Goal: Information Seeking & Learning: Learn about a topic

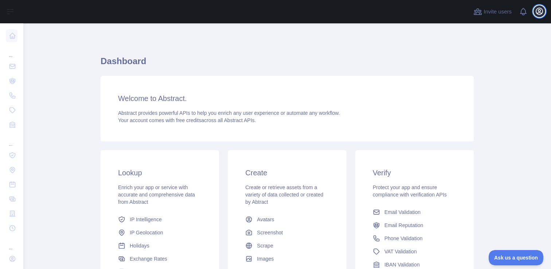
click at [542, 10] on icon "button" at bounding box center [539, 11] width 7 height 7
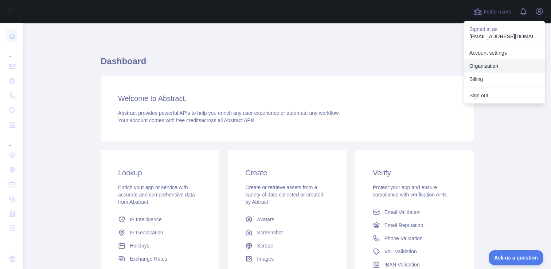
click at [484, 81] on button "Billing" at bounding box center [505, 79] width 82 height 13
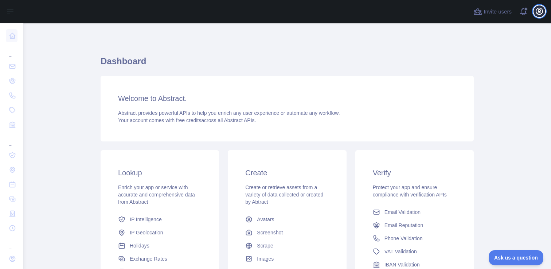
click at [538, 16] on button "Open user menu" at bounding box center [540, 11] width 12 height 12
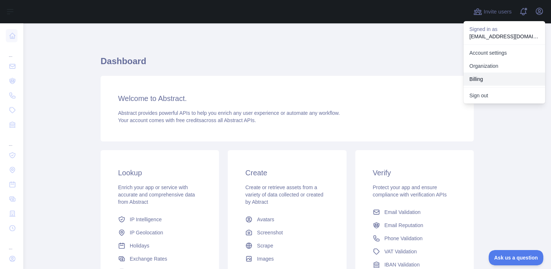
click at [475, 79] on button "Billing" at bounding box center [505, 79] width 82 height 13
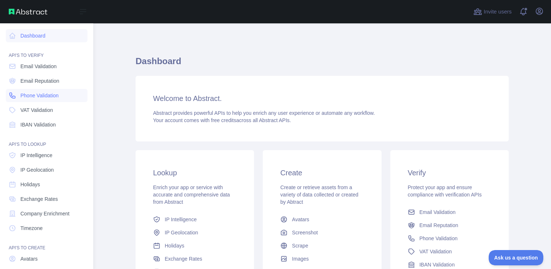
click at [31, 94] on span "Phone Validation" at bounding box center [39, 95] width 38 height 7
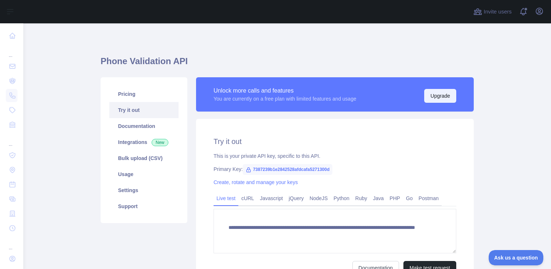
click at [434, 93] on button "Upgrade" at bounding box center [440, 96] width 32 height 14
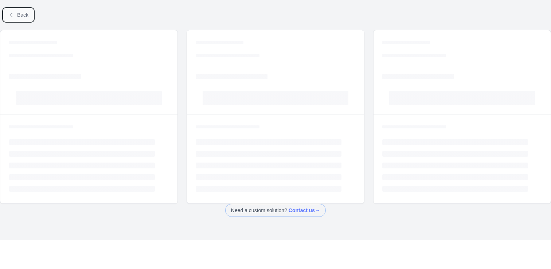
click at [16, 16] on button "Back" at bounding box center [19, 15] width 30 height 12
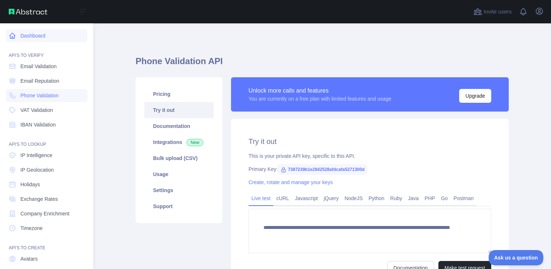
click at [12, 38] on icon at bounding box center [12, 35] width 5 height 5
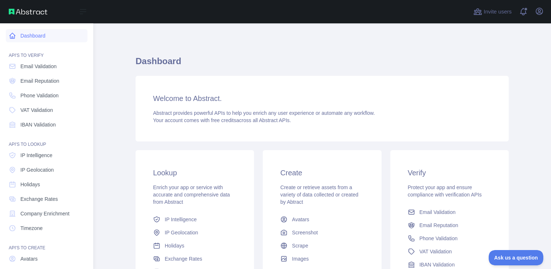
click at [33, 35] on link "Dashboard" at bounding box center [47, 35] width 82 height 13
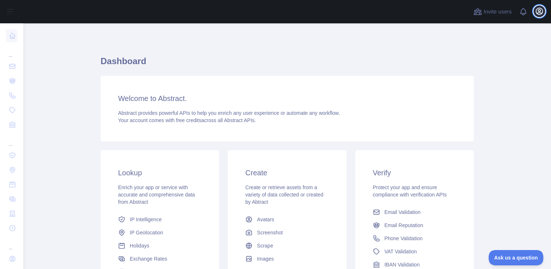
click at [539, 12] on icon "button" at bounding box center [539, 11] width 7 height 7
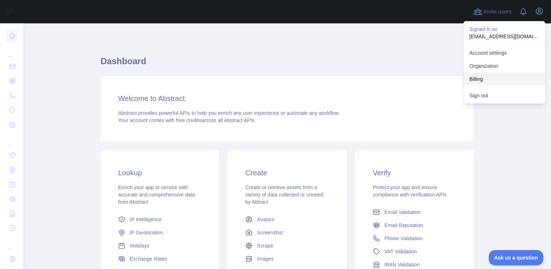
click at [482, 77] on button "Billing" at bounding box center [505, 79] width 82 height 13
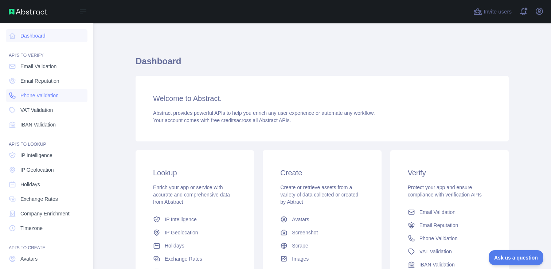
click at [38, 94] on span "Phone Validation" at bounding box center [39, 95] width 38 height 7
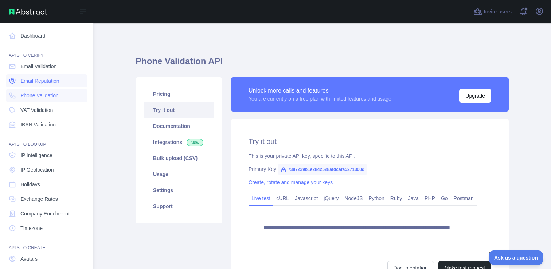
click at [51, 78] on span "Email Reputation" at bounding box center [39, 80] width 39 height 7
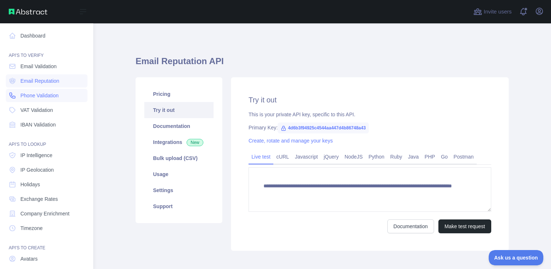
click at [44, 94] on span "Phone Validation" at bounding box center [39, 95] width 38 height 7
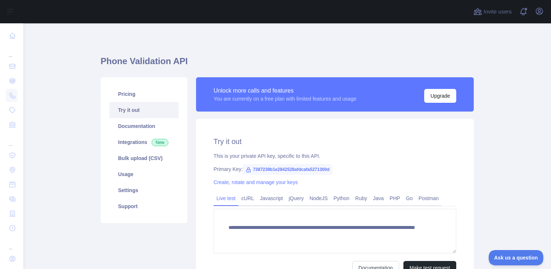
click at [254, 89] on div "Unlock more calls and features" at bounding box center [285, 90] width 143 height 9
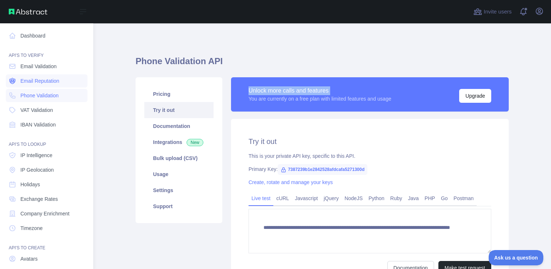
click at [36, 80] on span "Email Reputation" at bounding box center [39, 80] width 39 height 7
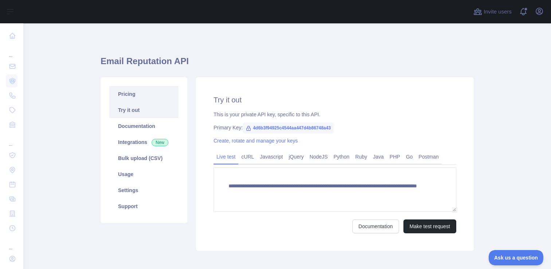
click at [132, 88] on link "Pricing" at bounding box center [143, 94] width 69 height 16
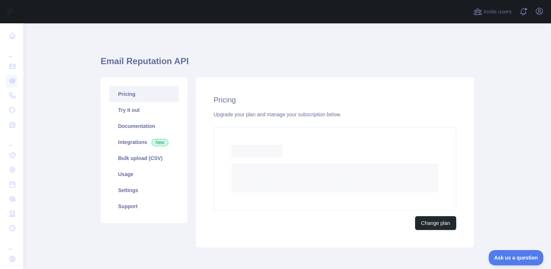
scroll to position [32, 0]
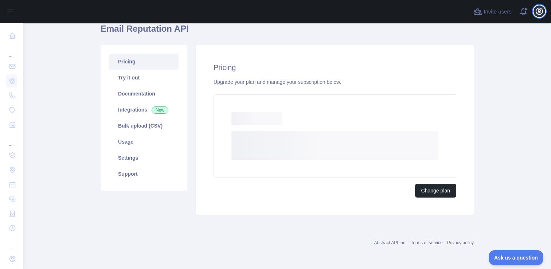
click at [543, 10] on icon "button" at bounding box center [539, 11] width 9 height 9
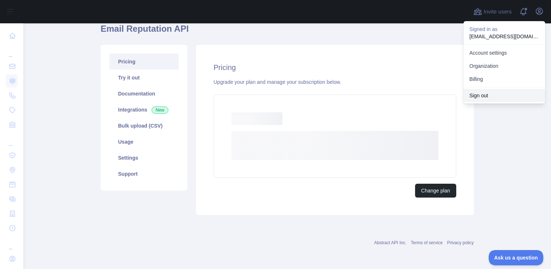
click at [481, 94] on button "Sign out" at bounding box center [505, 95] width 82 height 13
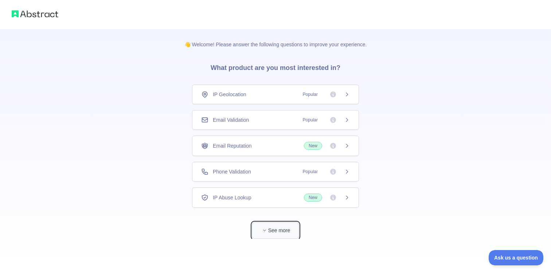
click at [263, 235] on button "See more" at bounding box center [275, 230] width 47 height 16
click at [300, 144] on div "Email Reputation New" at bounding box center [275, 146] width 149 height 8
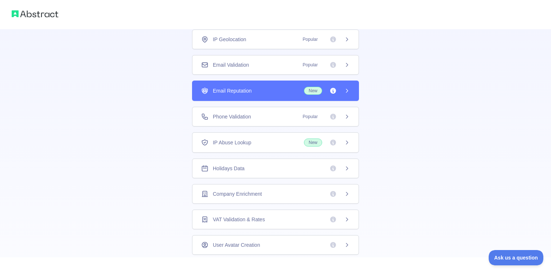
scroll to position [195, 0]
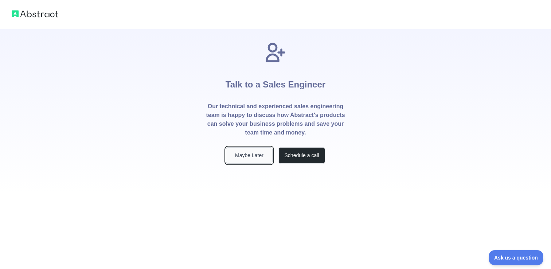
click at [250, 153] on button "Maybe Later" at bounding box center [249, 155] width 47 height 16
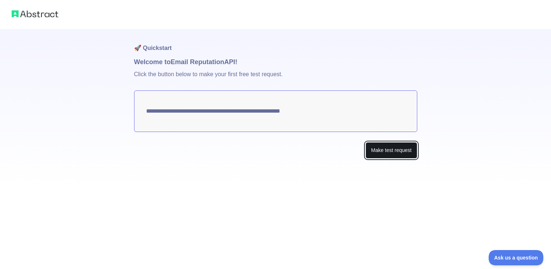
click at [411, 154] on button "Make test request" at bounding box center [391, 150] width 51 height 16
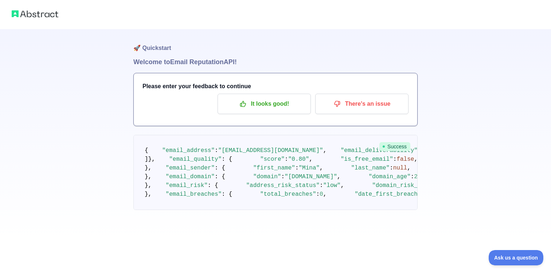
click at [31, 8] on div at bounding box center [275, 14] width 551 height 29
click at [11, 12] on div at bounding box center [275, 14] width 551 height 29
click at [276, 110] on p "It looks good!" at bounding box center [264, 104] width 82 height 12
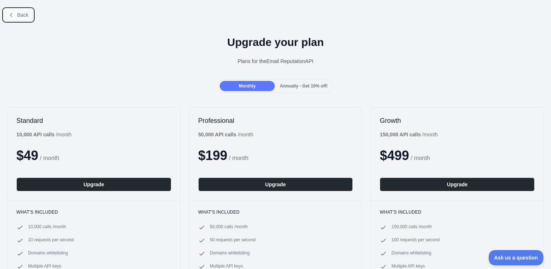
click at [16, 16] on button "Back" at bounding box center [19, 15] width 30 height 12
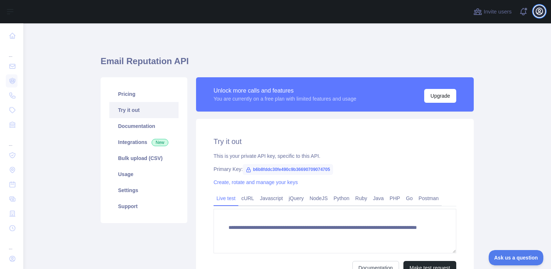
click at [538, 14] on icon "button" at bounding box center [539, 11] width 7 height 7
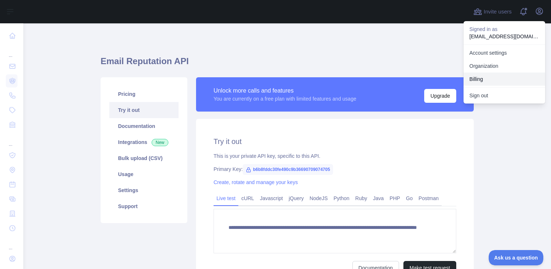
drag, startPoint x: 486, startPoint y: 82, endPoint x: 500, endPoint y: 58, distance: 27.6
click at [500, 58] on div "Account settings Organization Billing" at bounding box center [505, 65] width 82 height 43
click at [497, 65] on link "Organization" at bounding box center [505, 65] width 82 height 13
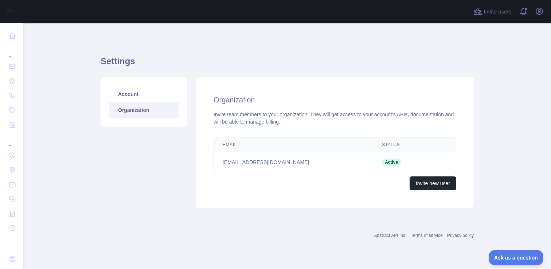
click at [307, 131] on div "Organization Invite team members to your organization. They will get access to …" at bounding box center [335, 142] width 278 height 131
click at [538, 12] on icon "button" at bounding box center [539, 11] width 7 height 7
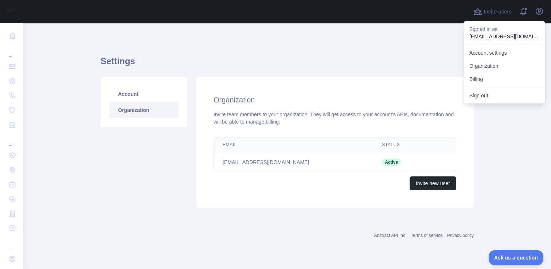
click at [464, 138] on div "Email Status Edit mina@ledn.io Active Invite new user" at bounding box center [335, 163] width 266 height 59
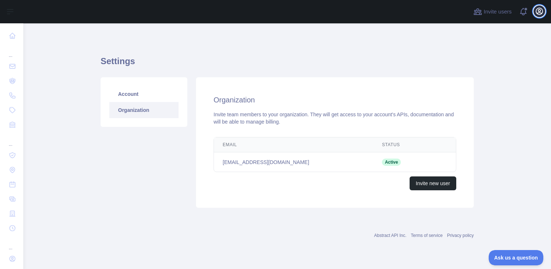
click at [541, 10] on icon "button" at bounding box center [539, 11] width 7 height 7
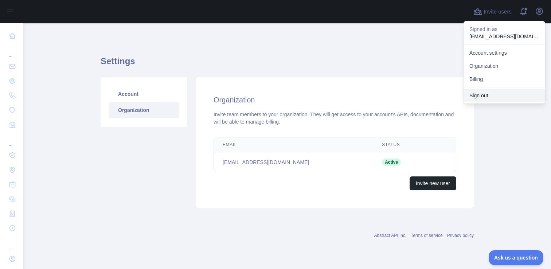
click at [482, 96] on button "Sign out" at bounding box center [505, 95] width 82 height 13
